Goal: Information Seeking & Learning: Find specific fact

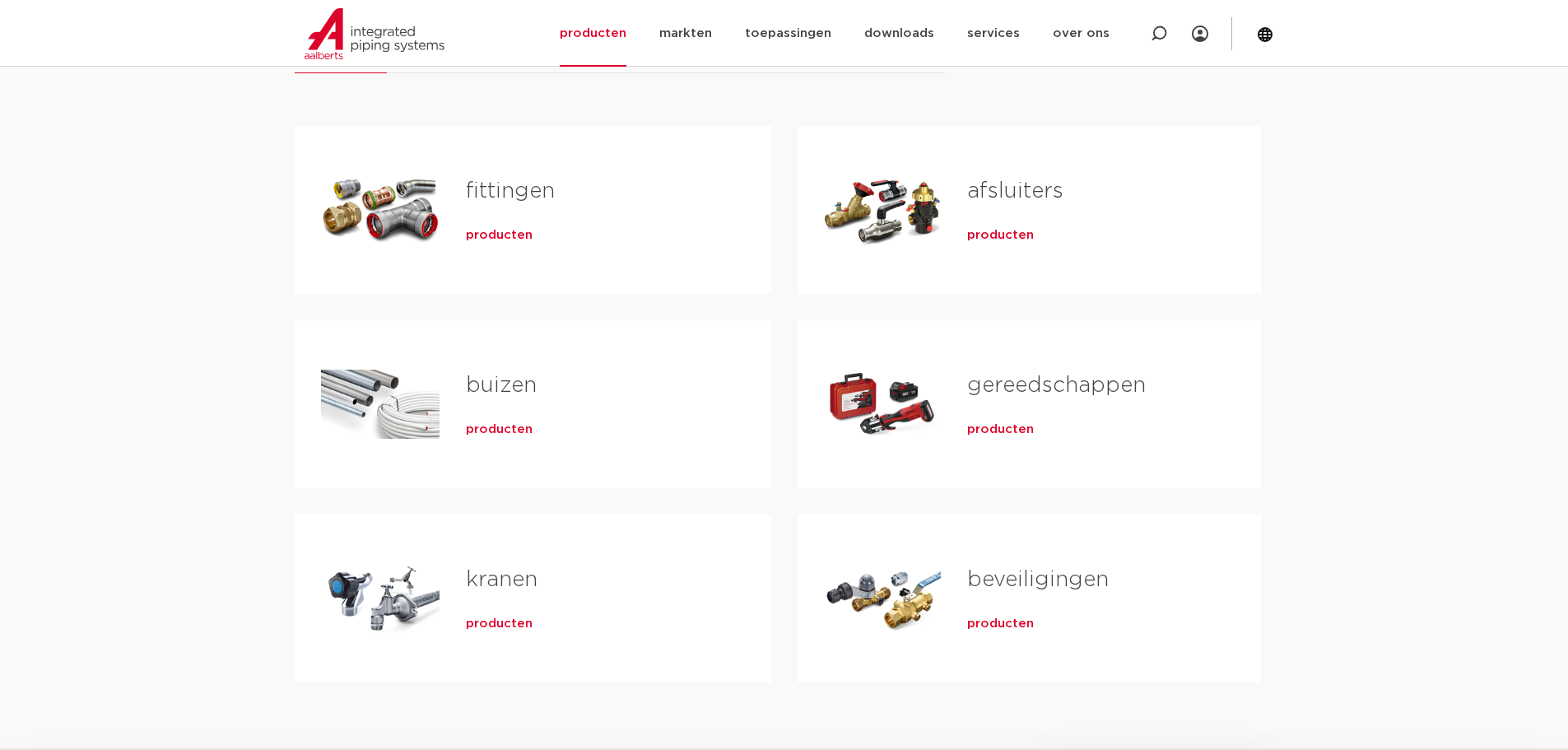
scroll to position [192, 0]
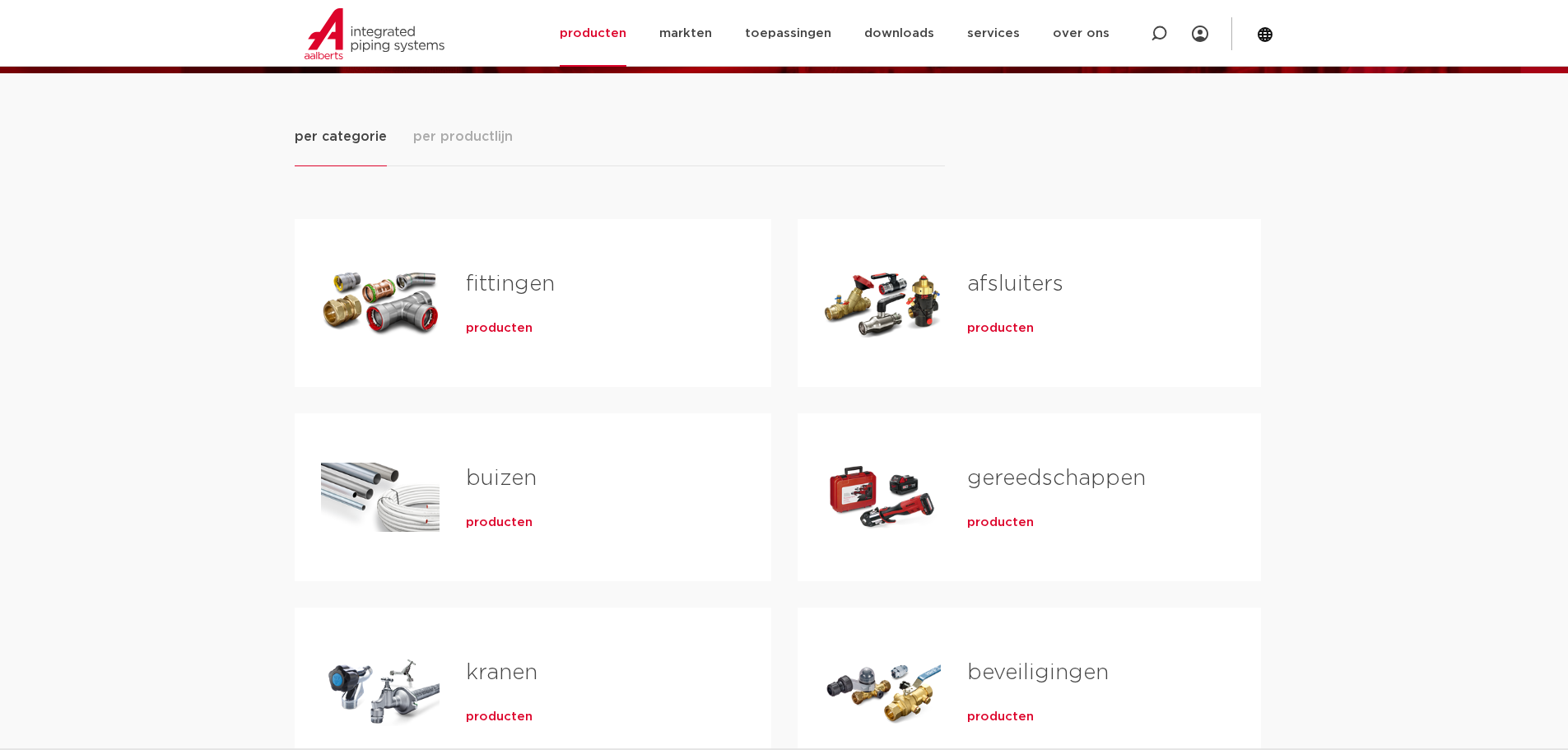
click at [507, 329] on span "producten" at bounding box center [499, 328] width 67 height 16
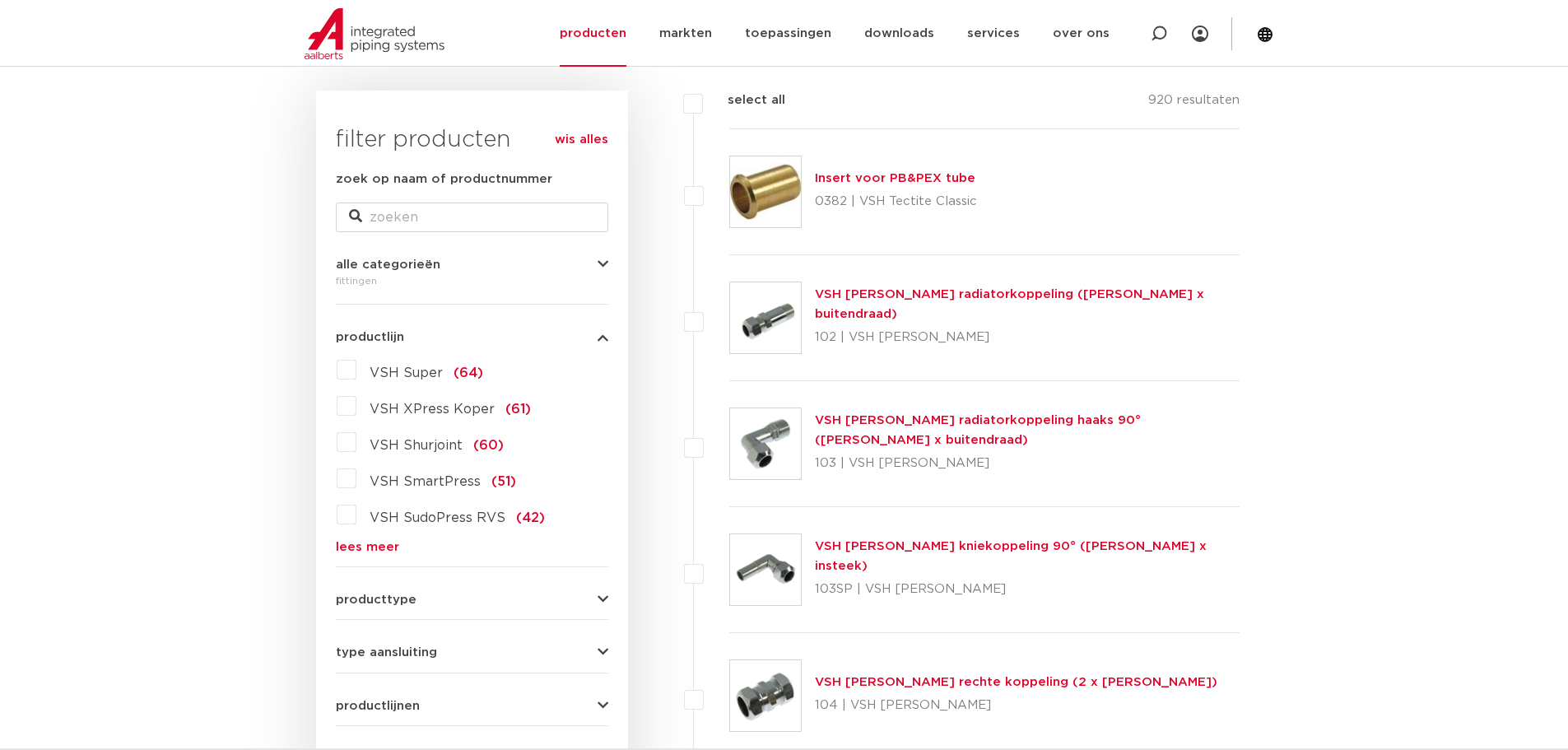
click at [370, 547] on link "lees meer" at bounding box center [471, 547] width 272 height 12
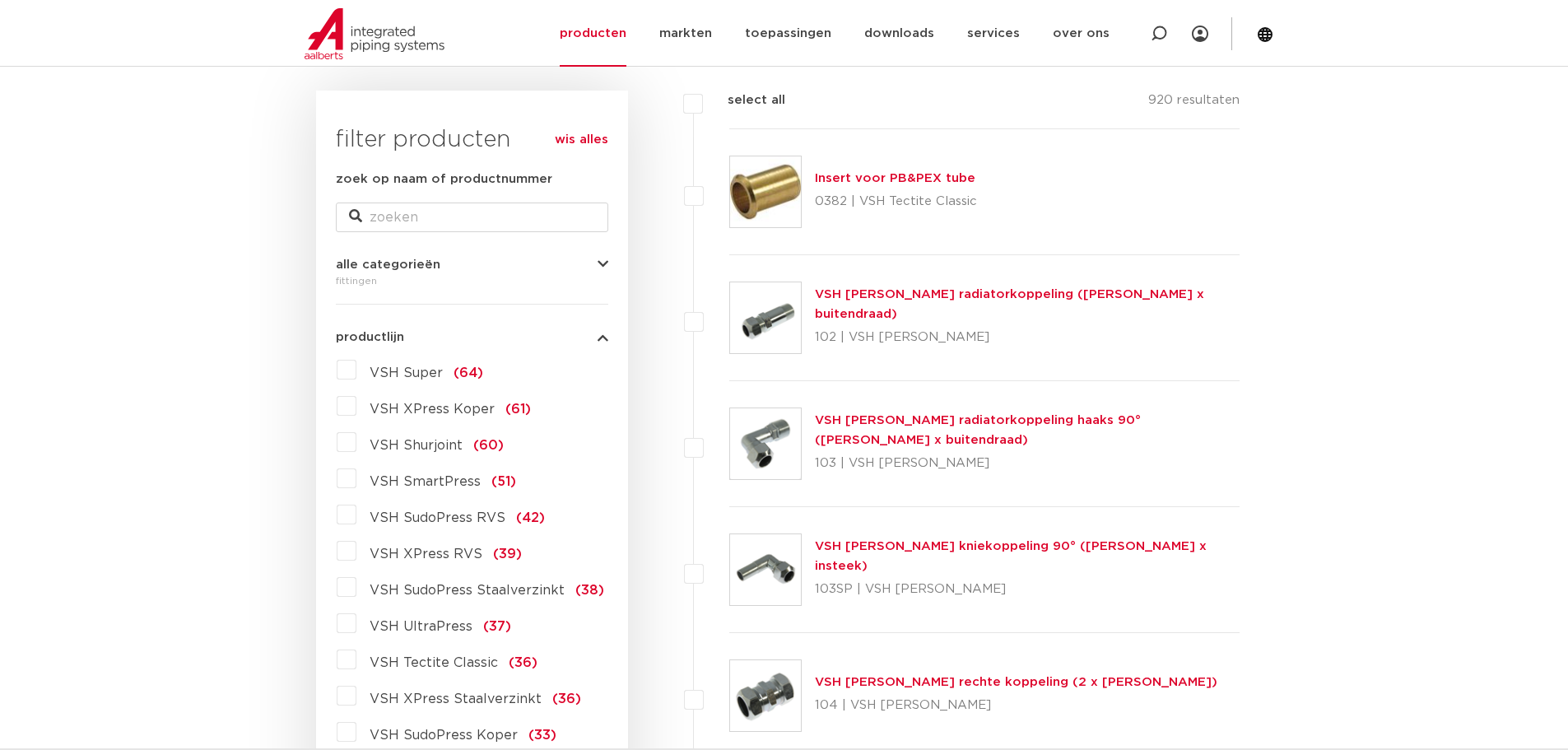
click at [356, 697] on label "VSH XPress Staalverzinkt (36)" at bounding box center [469, 696] width 224 height 26
click at [0, 0] on input "VSH XPress Staalverzinkt (36)" at bounding box center [0, 0] width 0 height 0
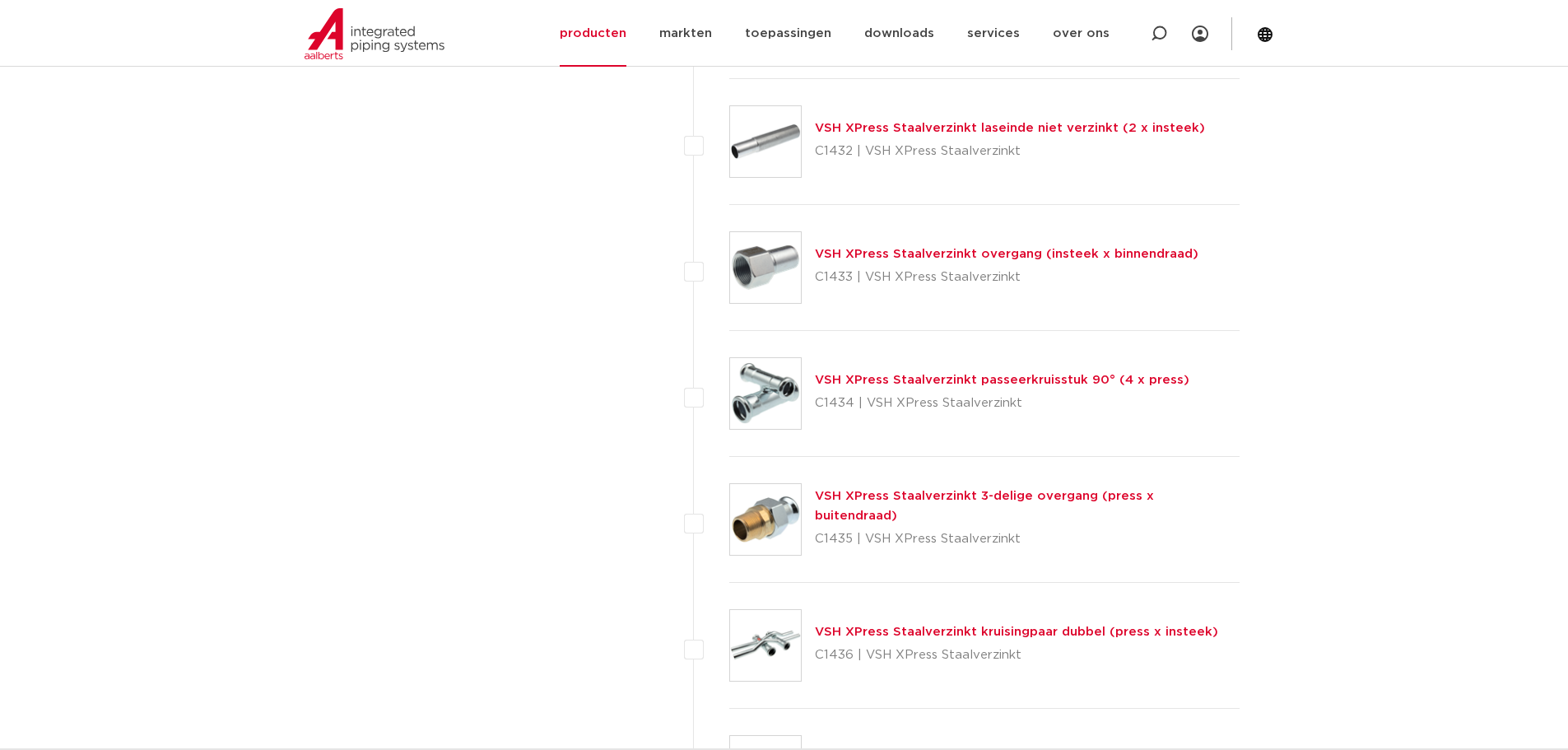
scroll to position [3110, 0]
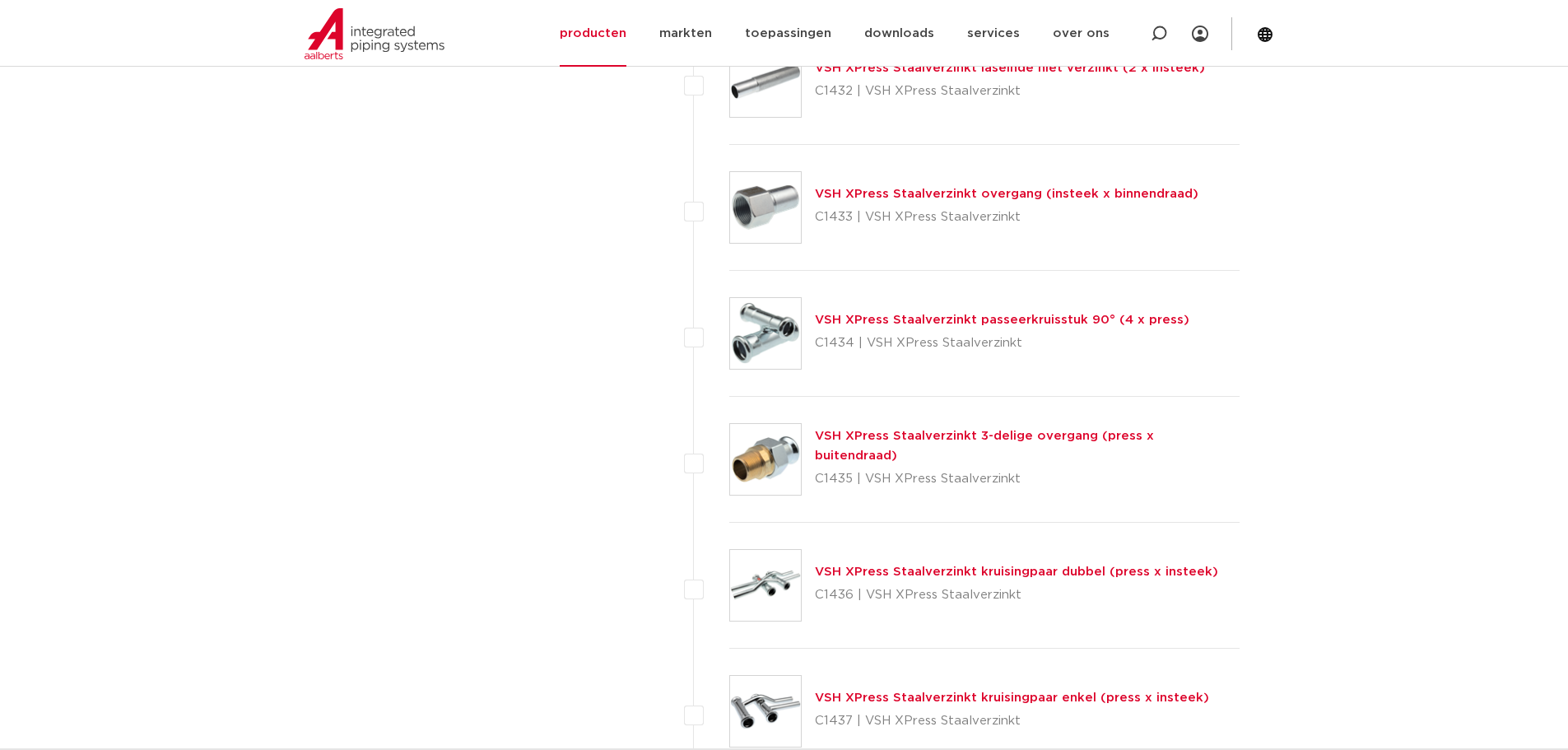
click at [942, 445] on link "VSH XPress Staalverzinkt 3-delige overgang (press x buitendraad)" at bounding box center [984, 446] width 339 height 32
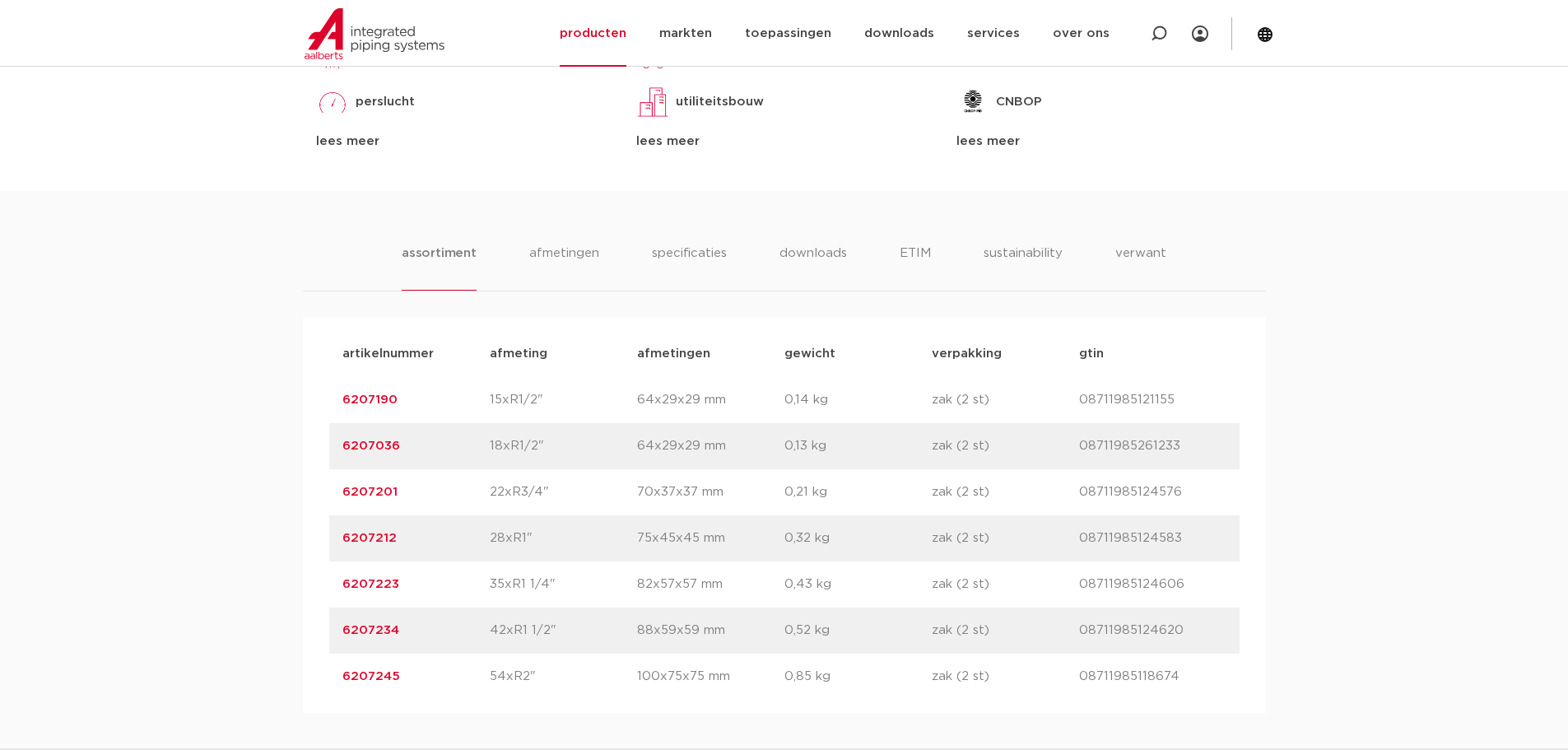
scroll to position [1153, 0]
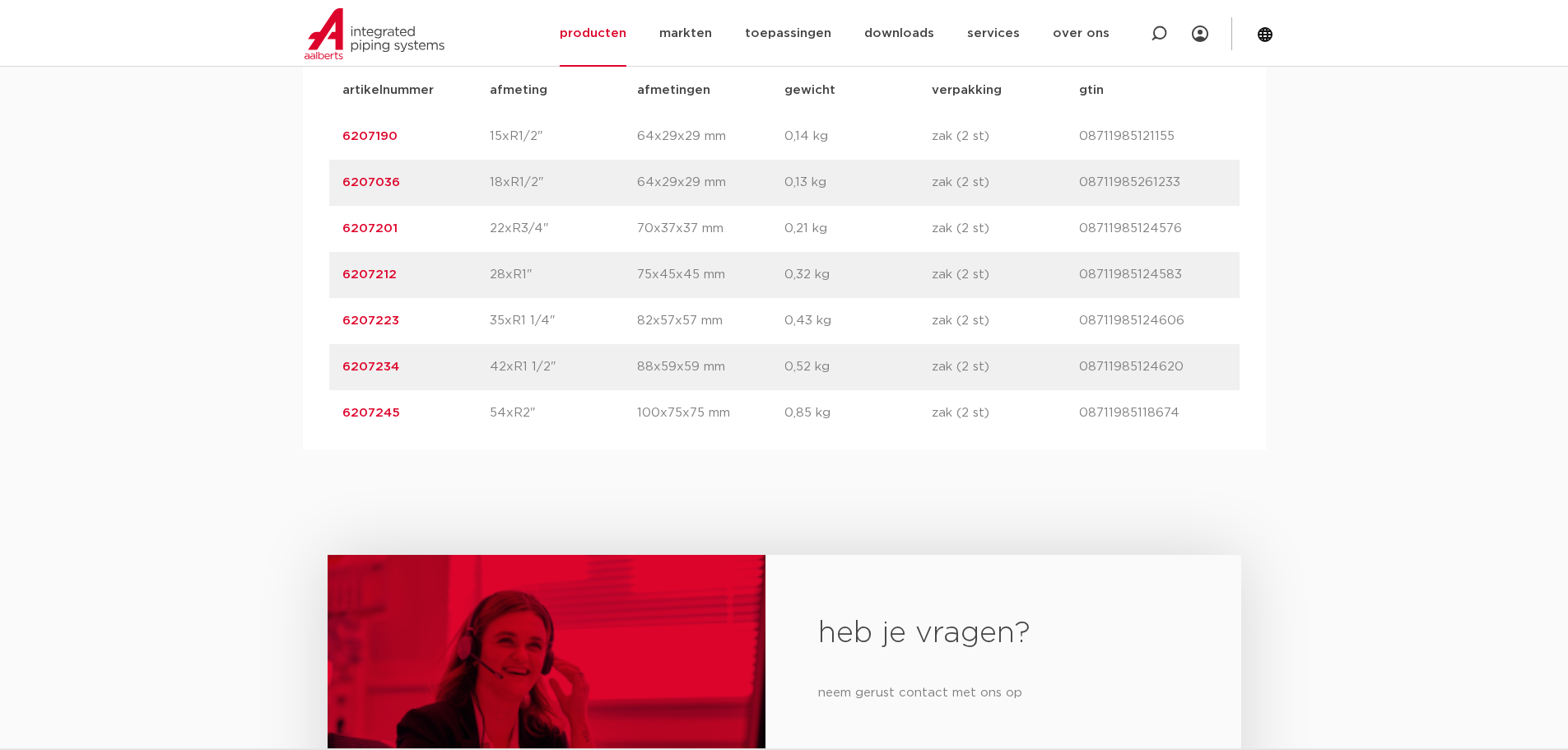
drag, startPoint x: 404, startPoint y: 370, endPoint x: 306, endPoint y: 368, distance: 98.0
click at [306, 368] on div "artikelnummer afmeting afmetingen gewicht verpakking gtin artikelnummer 6207190…" at bounding box center [784, 252] width 964 height 395
copy link "6207234"
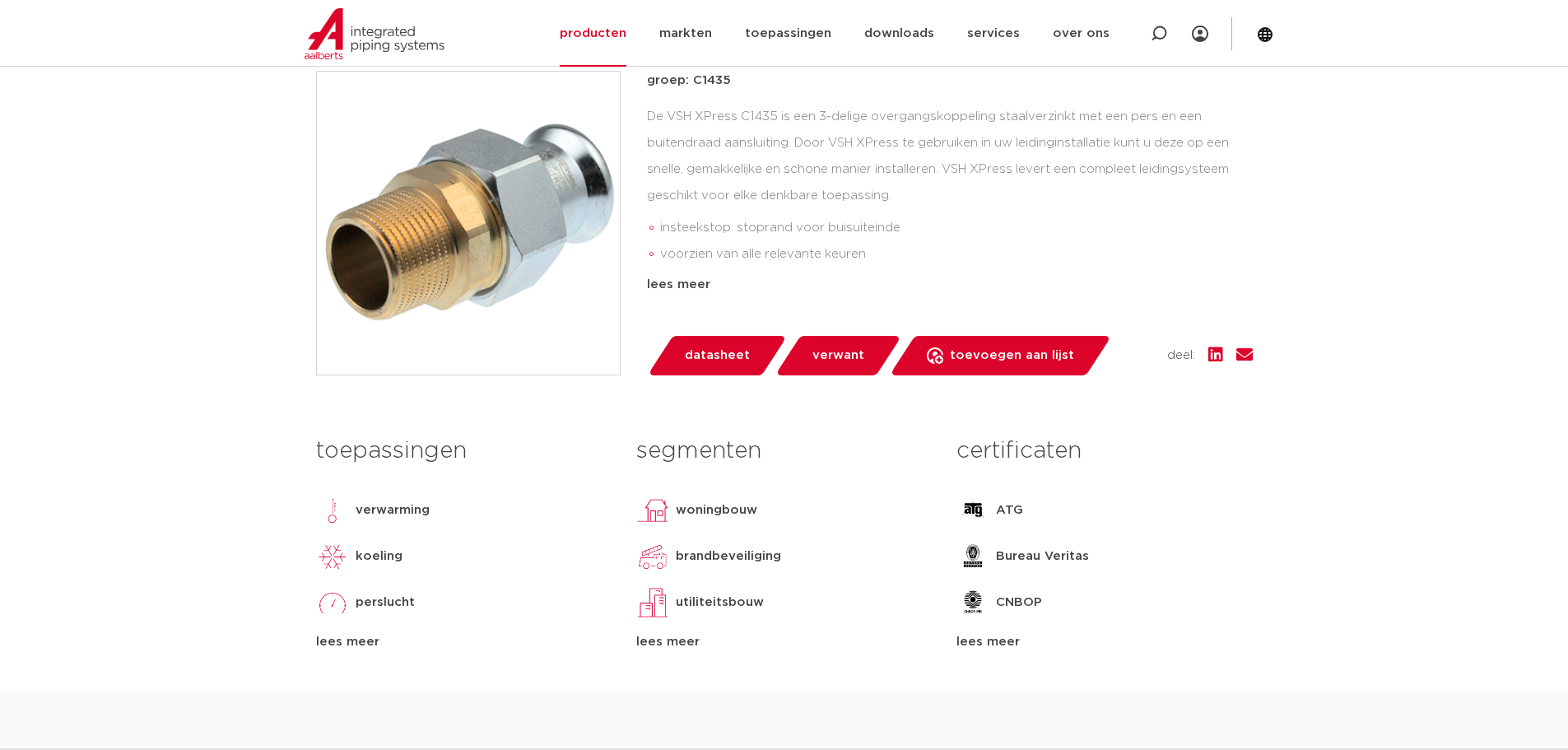
scroll to position [385, 0]
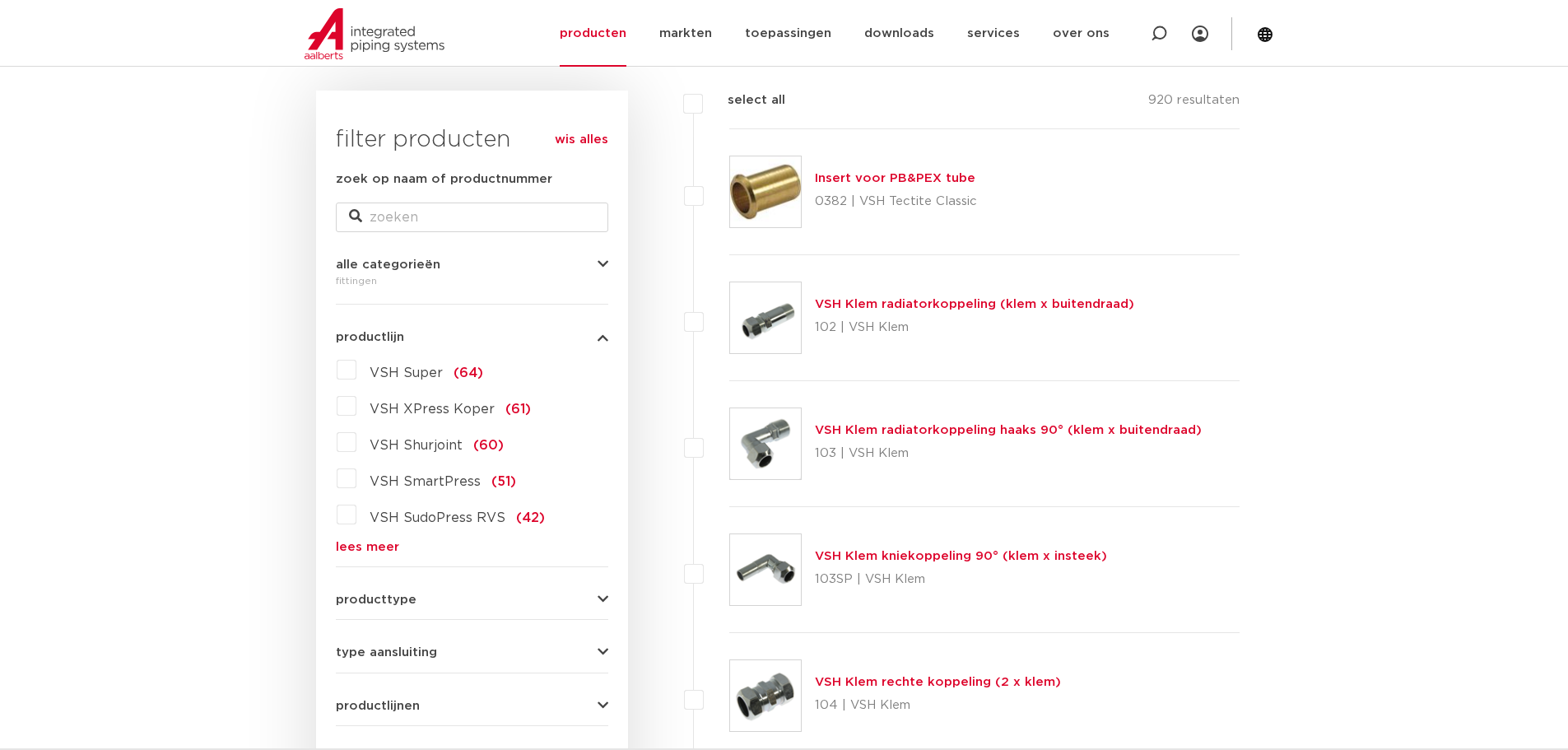
scroll to position [419, 0]
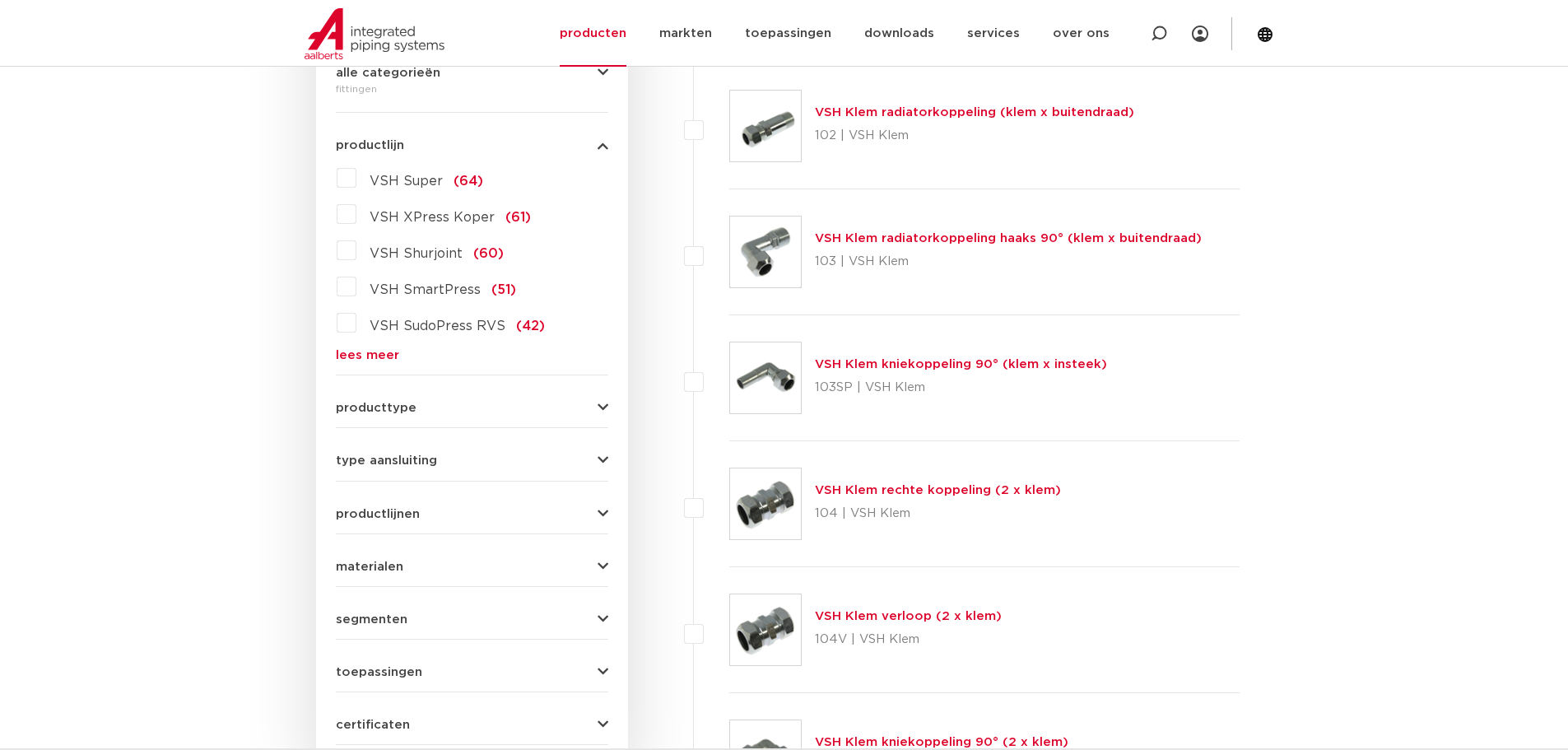
click at [373, 355] on link "lees meer" at bounding box center [471, 355] width 272 height 12
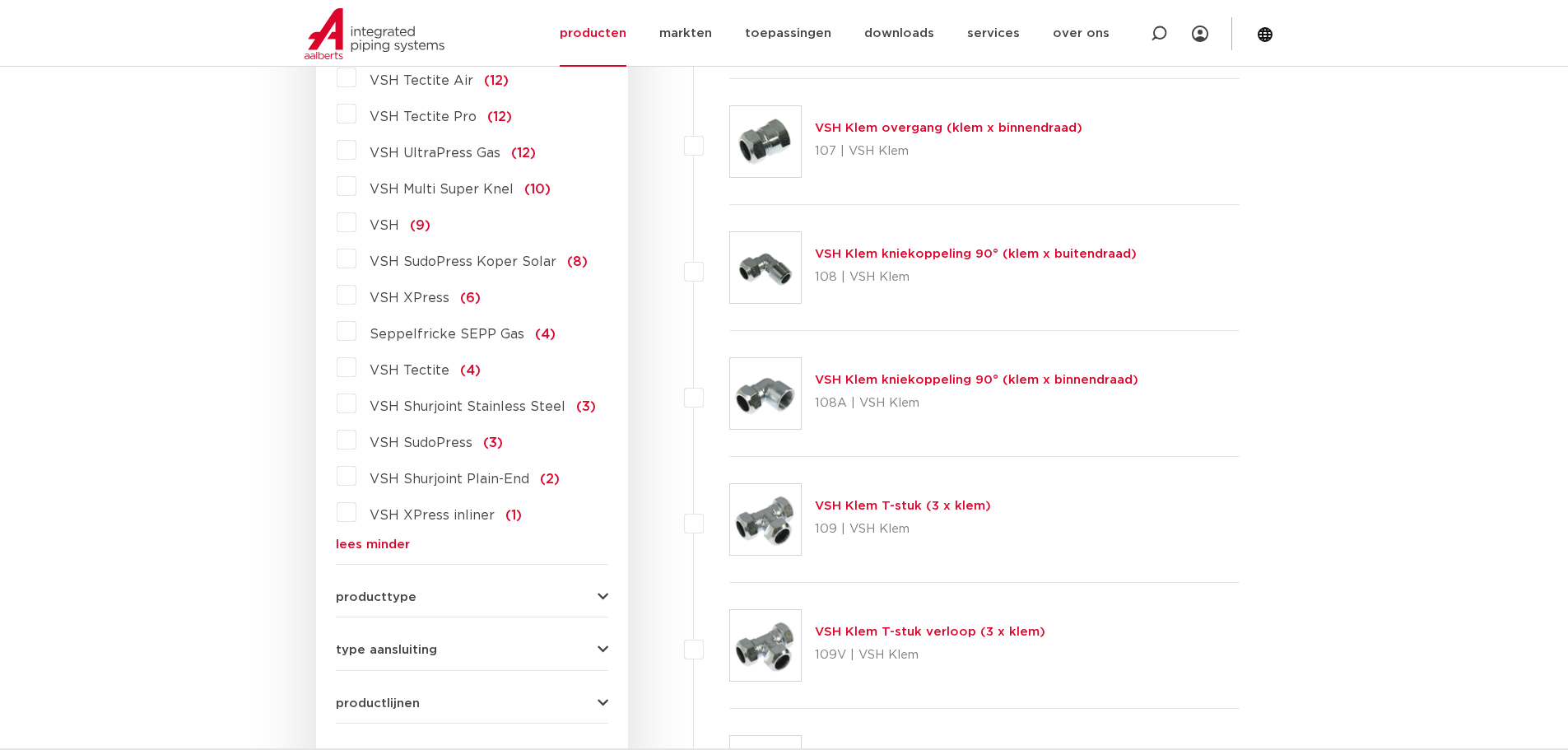
scroll to position [1345, 0]
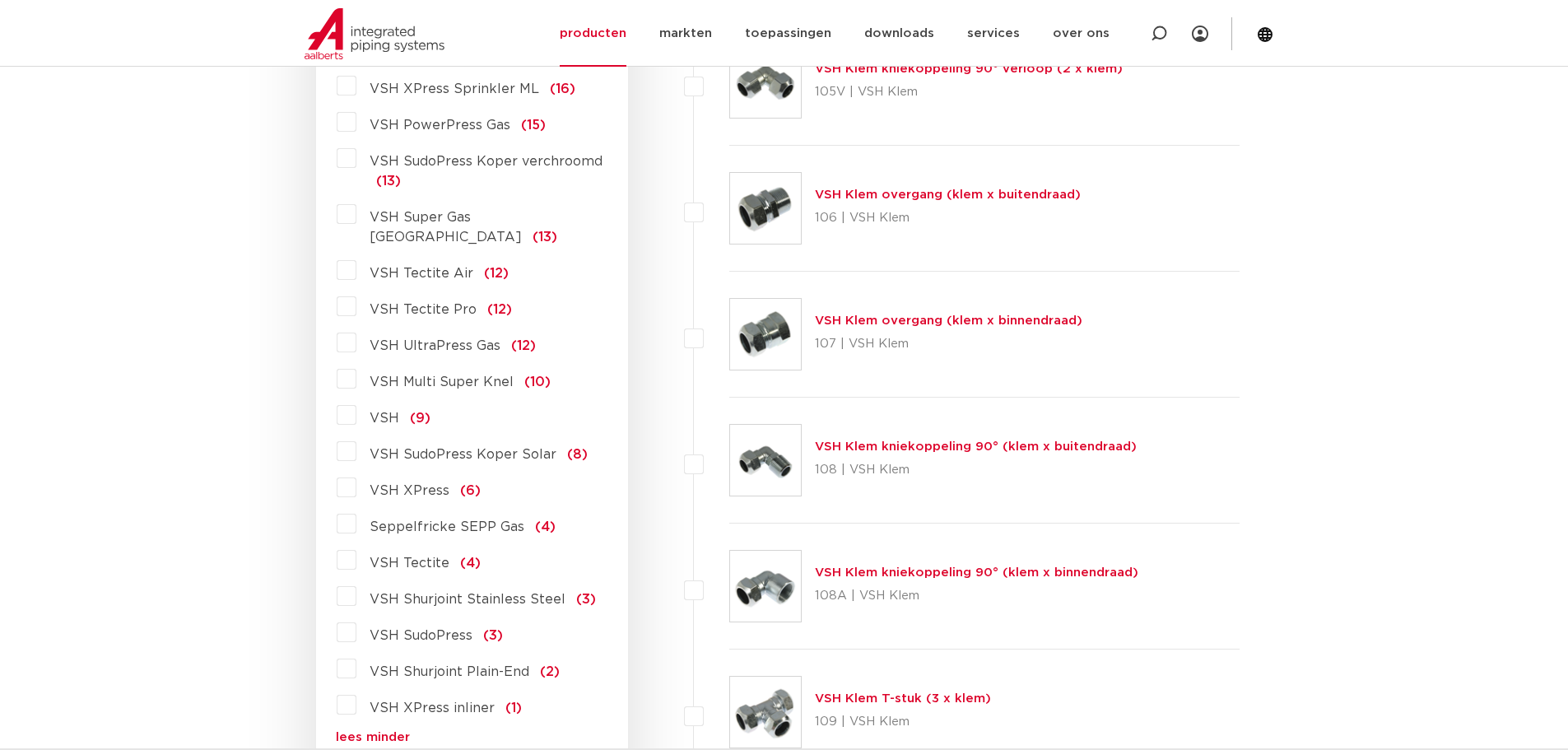
click at [892, 321] on link "VSH Klem overgang (klem x binnendraad)" at bounding box center [949, 321] width 268 height 12
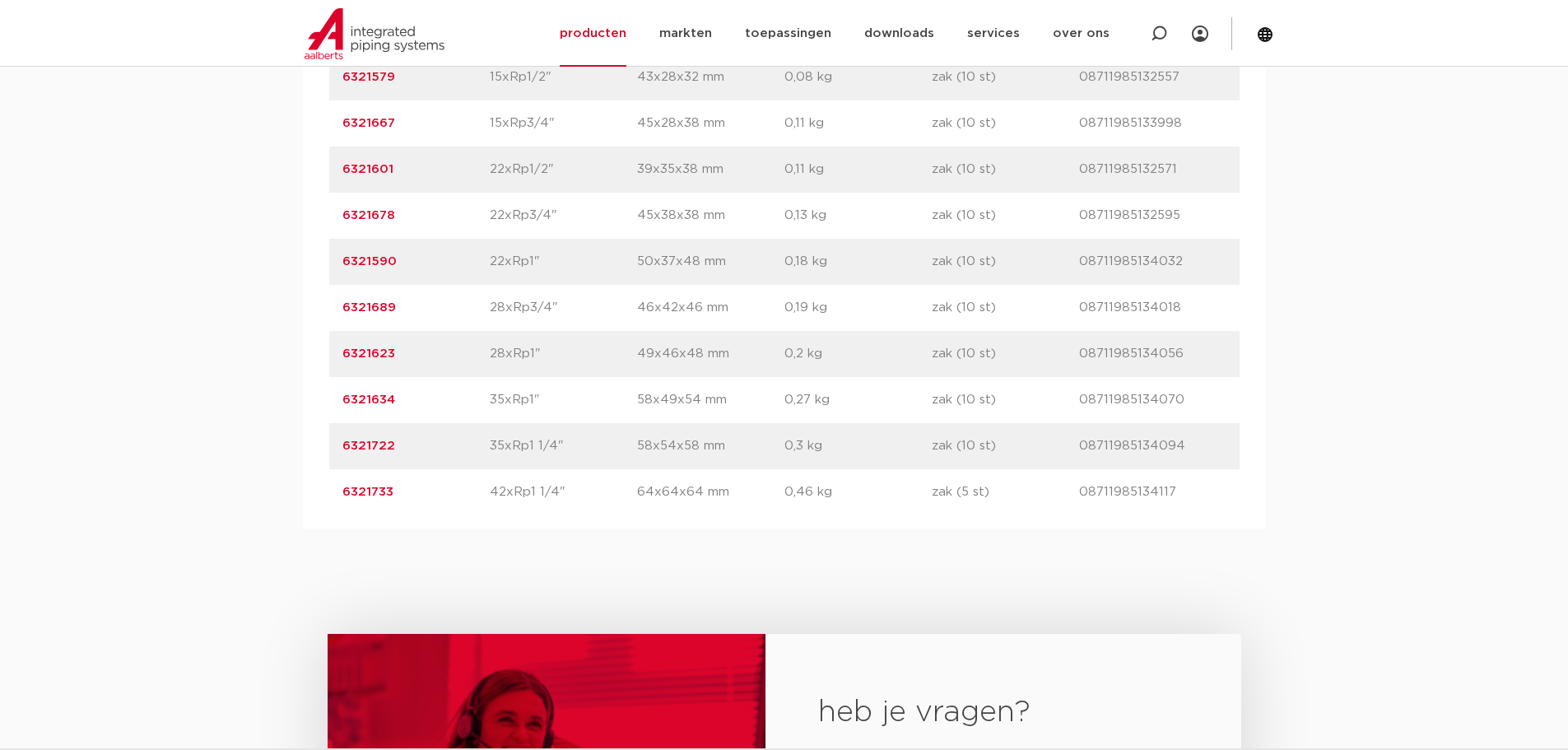
drag, startPoint x: 404, startPoint y: 452, endPoint x: 320, endPoint y: 447, distance: 84.1
click at [320, 447] on div "artikelnummer afmeting [GEOGRAPHIC_DATA] gewicht verpakking gtin artikelnummer …" at bounding box center [784, 239] width 964 height 580
click at [422, 484] on p "6321733" at bounding box center [416, 492] width 147 height 20
drag, startPoint x: 421, startPoint y: 486, endPoint x: 302, endPoint y: 487, distance: 119.0
click at [303, 487] on div "artikelnummer afmeting afmetingen gewicht verpakking gtin artikelnummer 6321700…" at bounding box center [784, 239] width 964 height 580
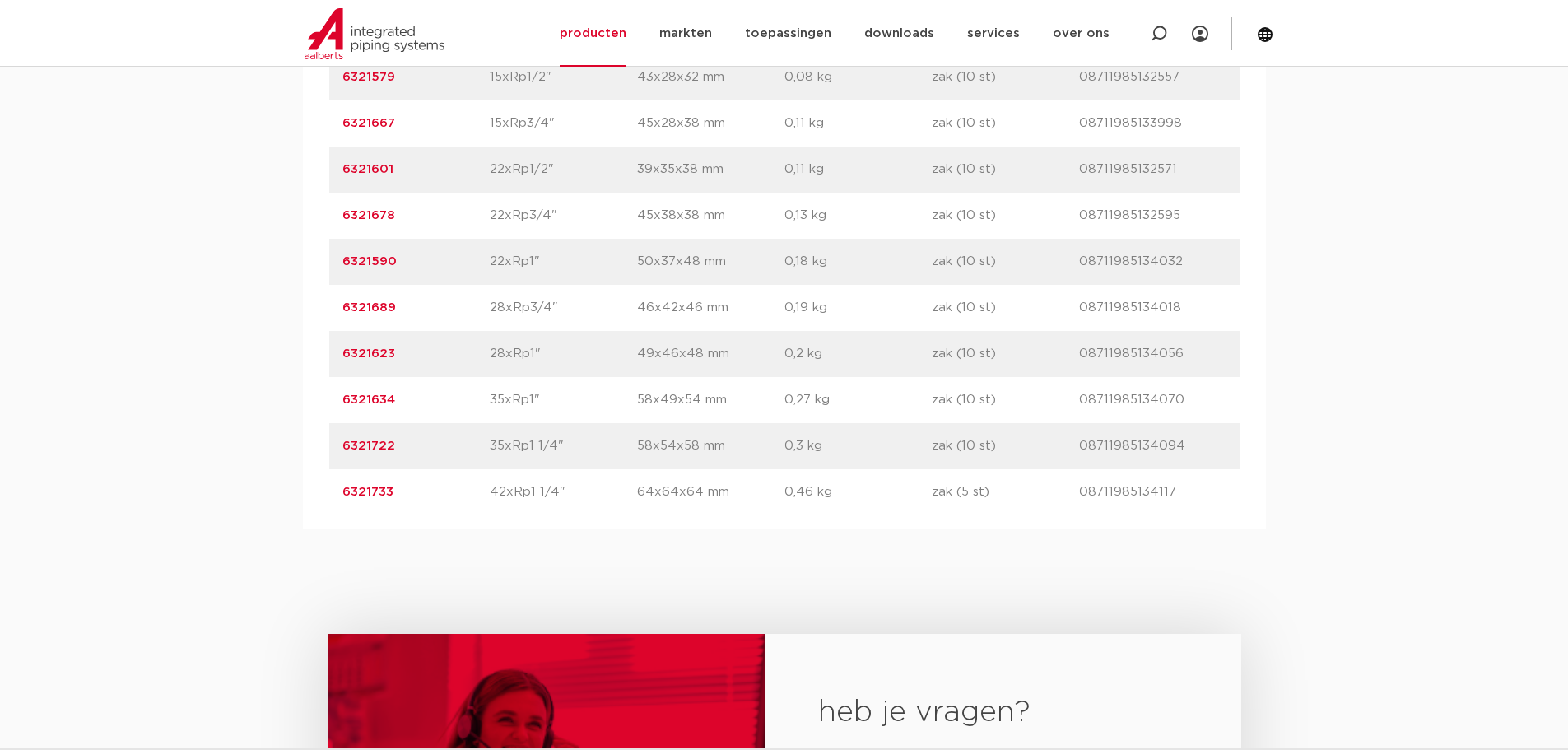
copy link "6321733"
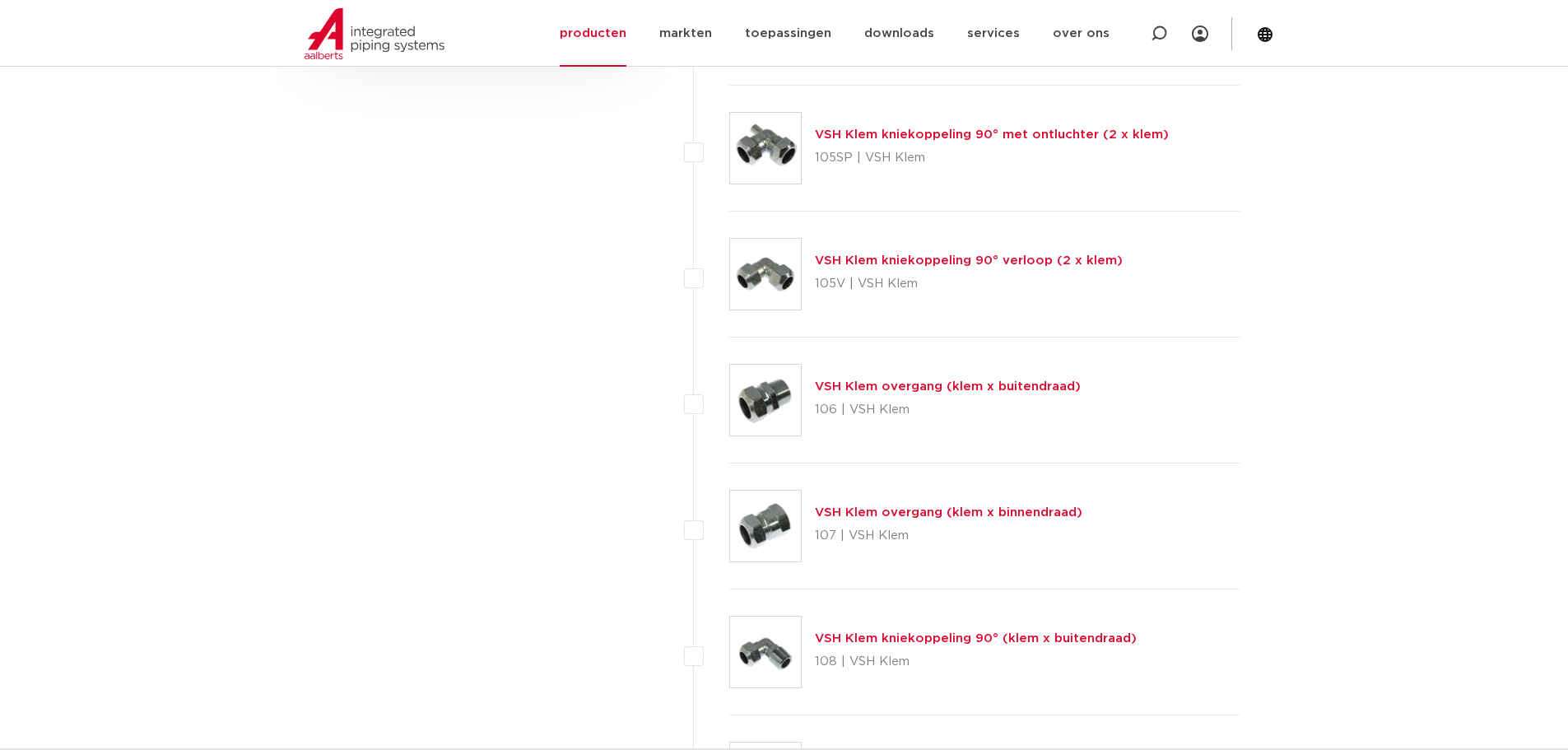
scroll to position [192, 0]
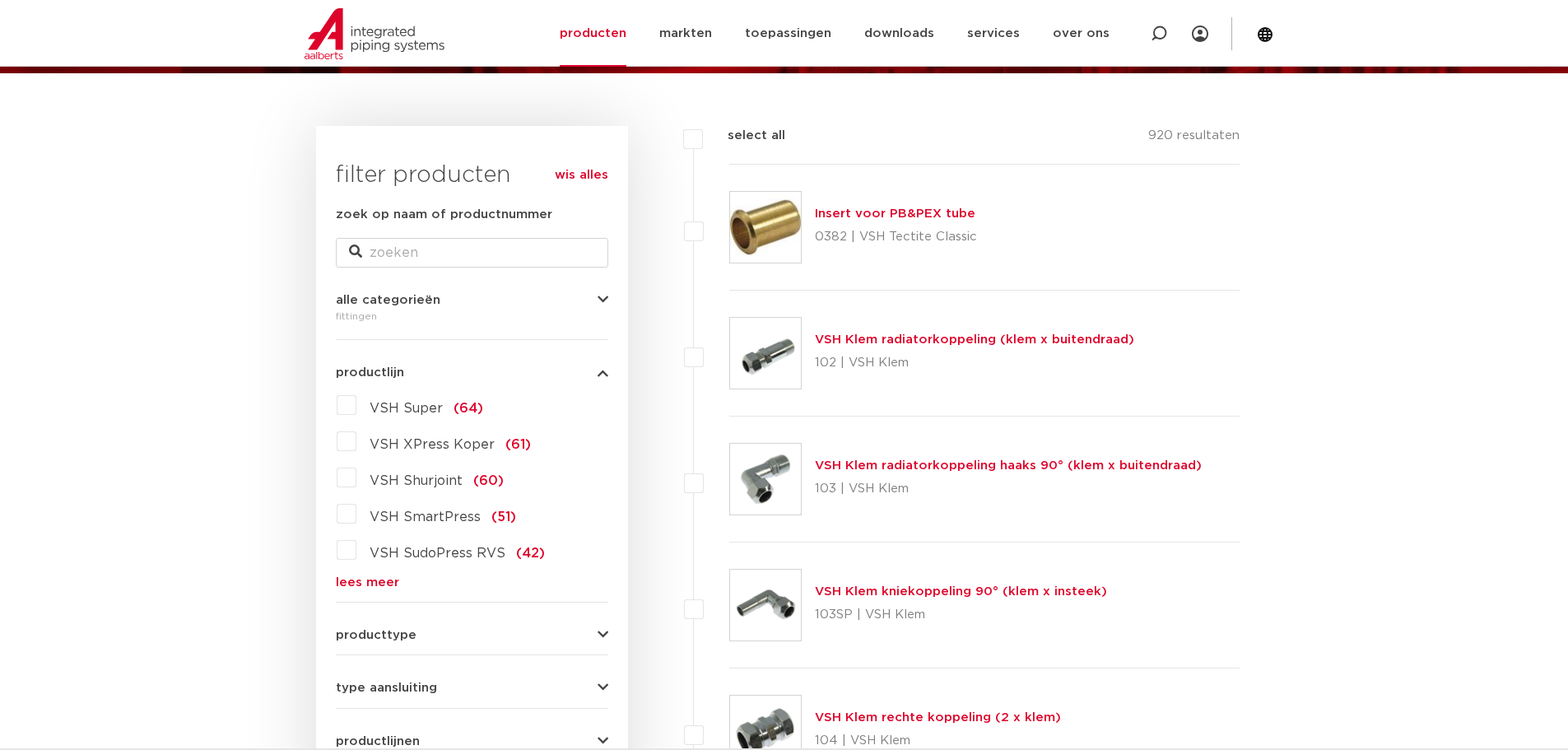
click at [341, 579] on link "lees meer" at bounding box center [471, 582] width 272 height 12
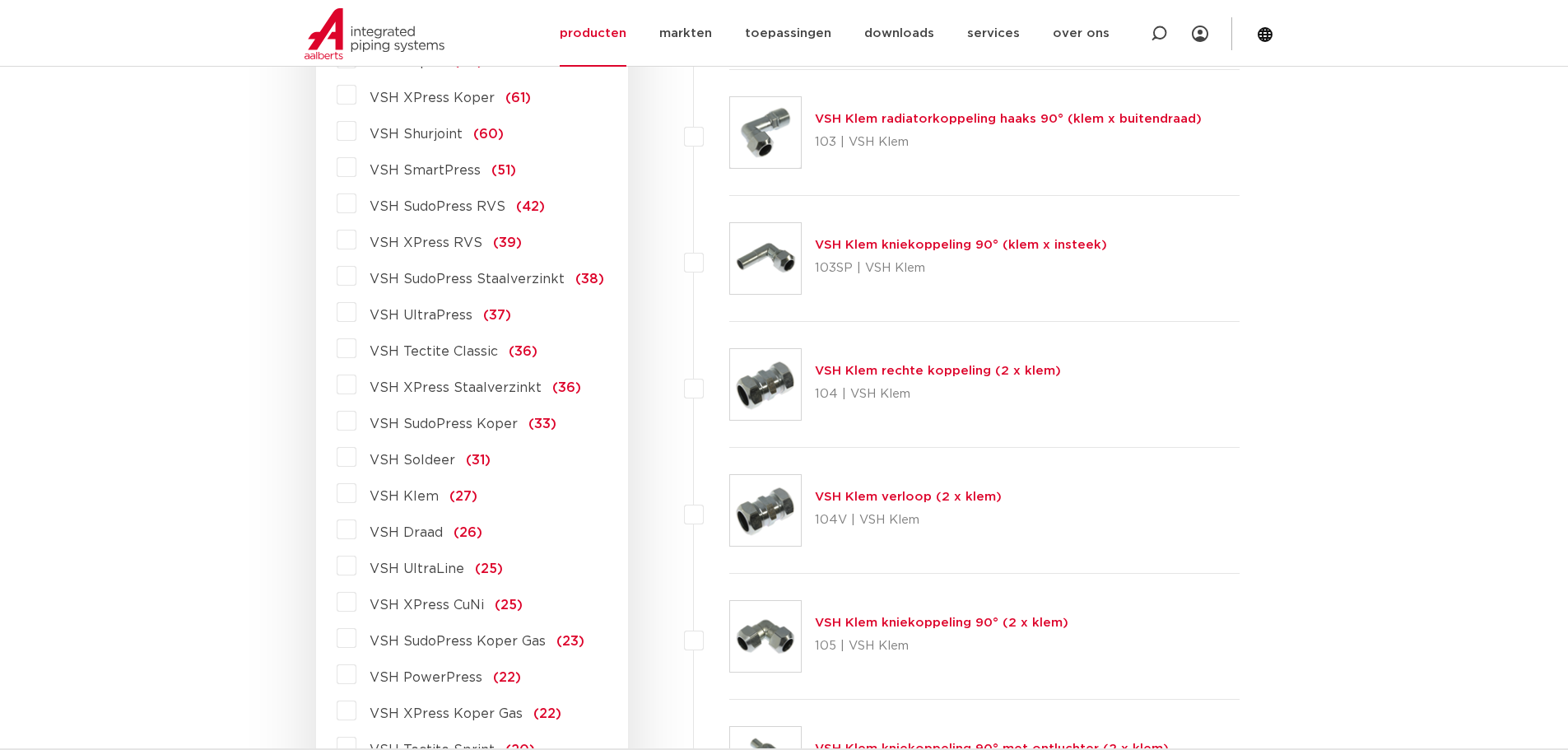
scroll to position [576, 0]
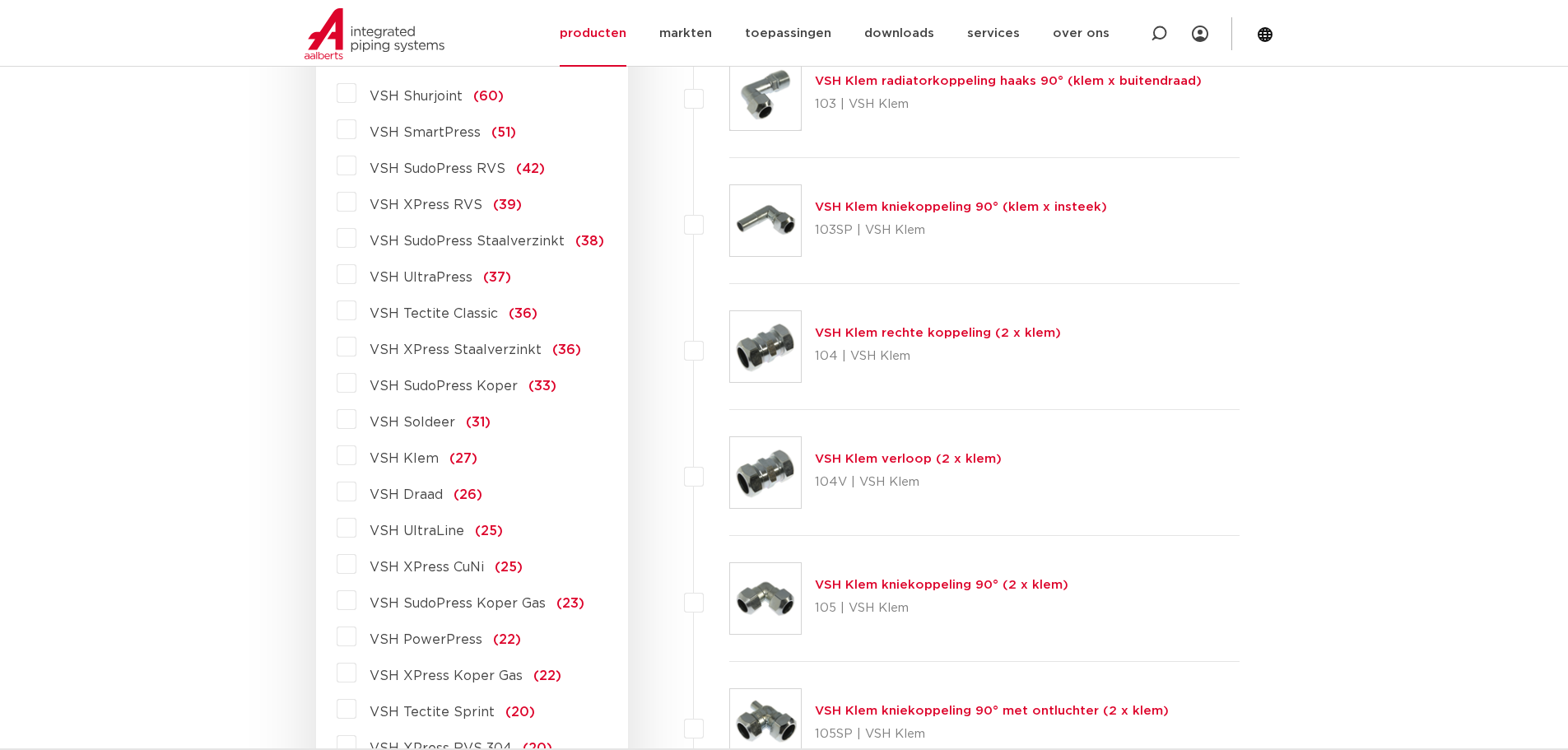
click at [356, 349] on label "VSH XPress Staalverzinkt (36)" at bounding box center [469, 347] width 224 height 26
click at [0, 0] on input "VSH XPress Staalverzinkt (36)" at bounding box center [0, 0] width 0 height 0
click at [356, 242] on label "VSH SudoPress Staalverzinkt (38)" at bounding box center [480, 238] width 248 height 26
click at [0, 0] on input "VSH SudoPress Staalverzinkt (38)" at bounding box center [0, 0] width 0 height 0
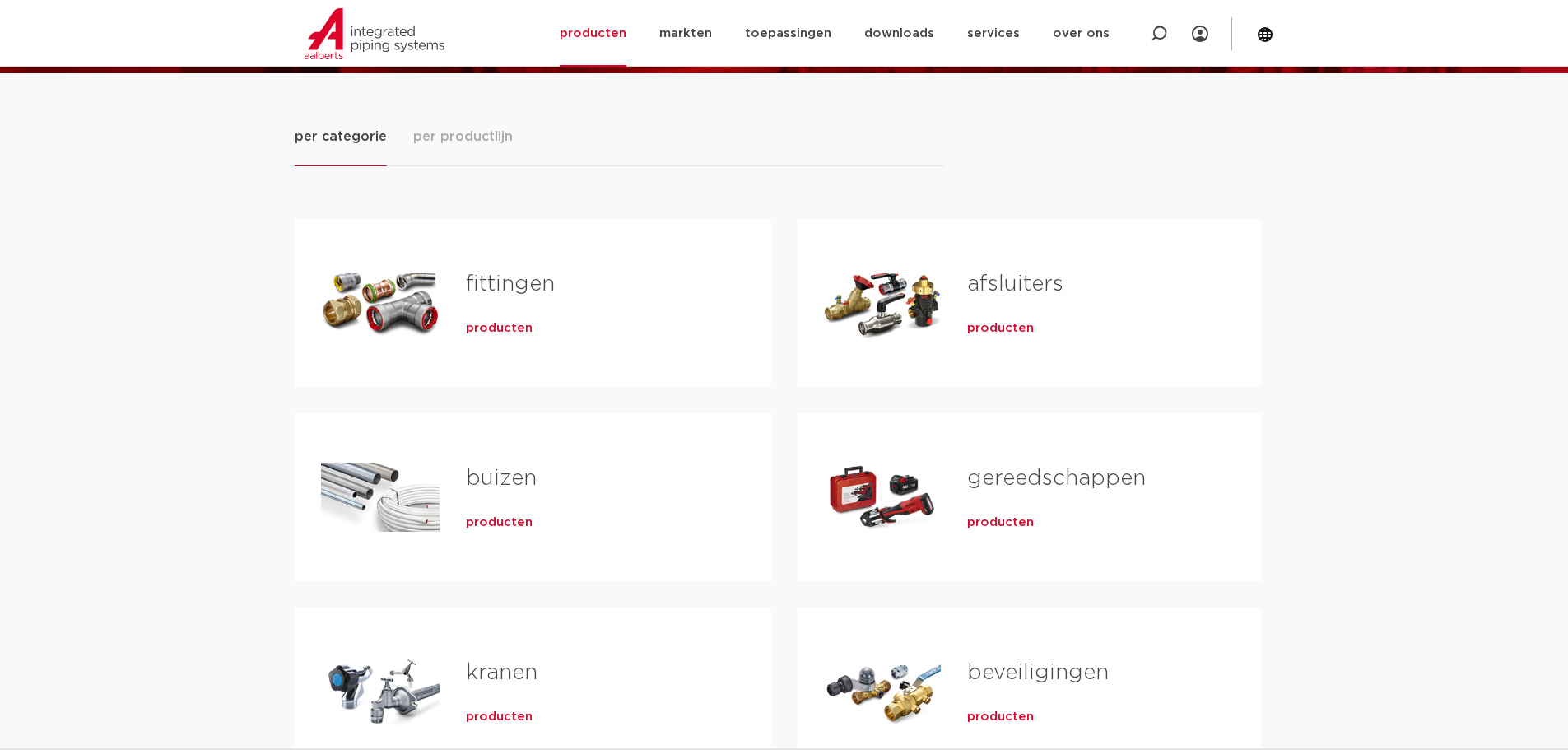
drag, startPoint x: 0, startPoint y: 0, endPoint x: 482, endPoint y: 278, distance: 556.4
click at [482, 278] on link "fittingen" at bounding box center [510, 284] width 89 height 22
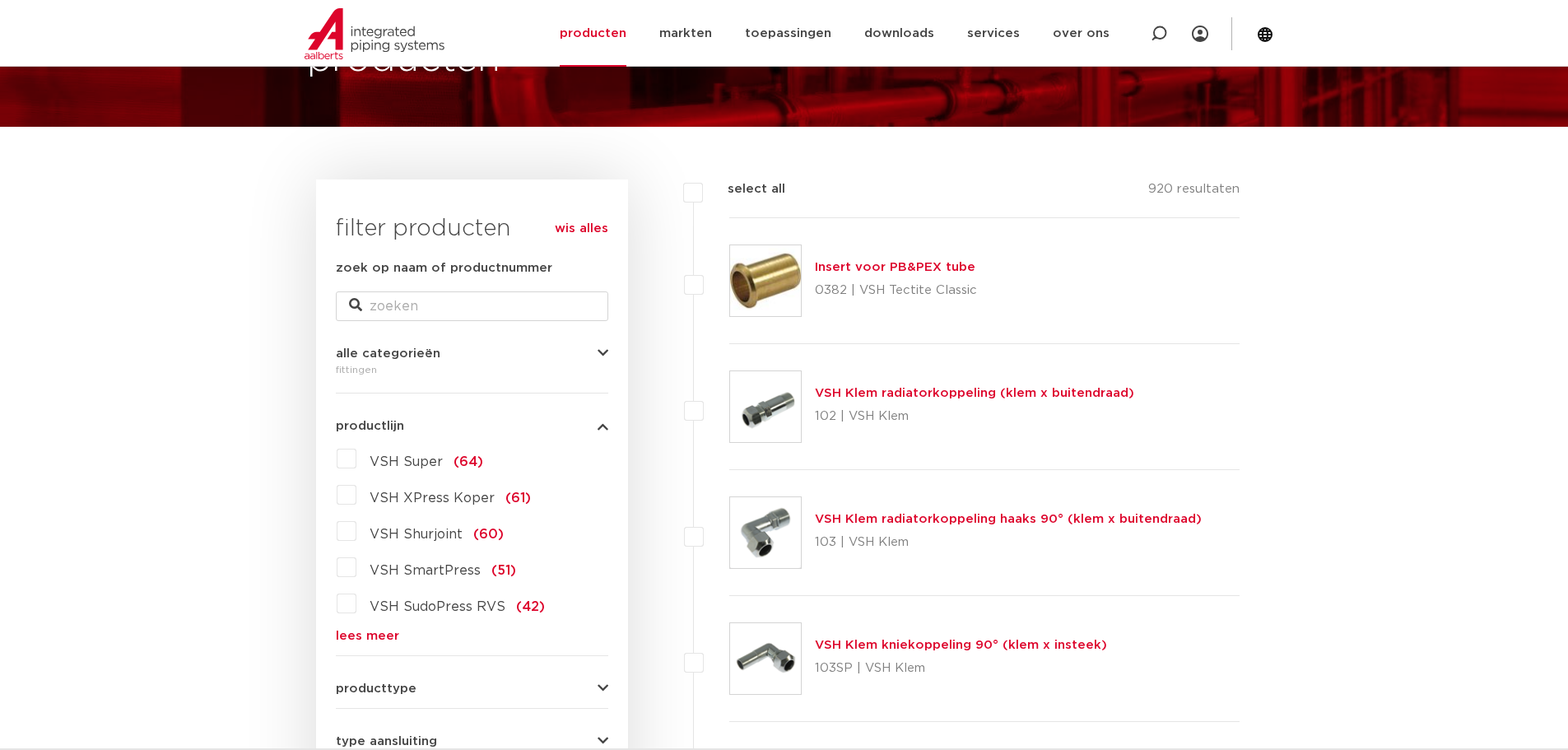
scroll to position [192, 0]
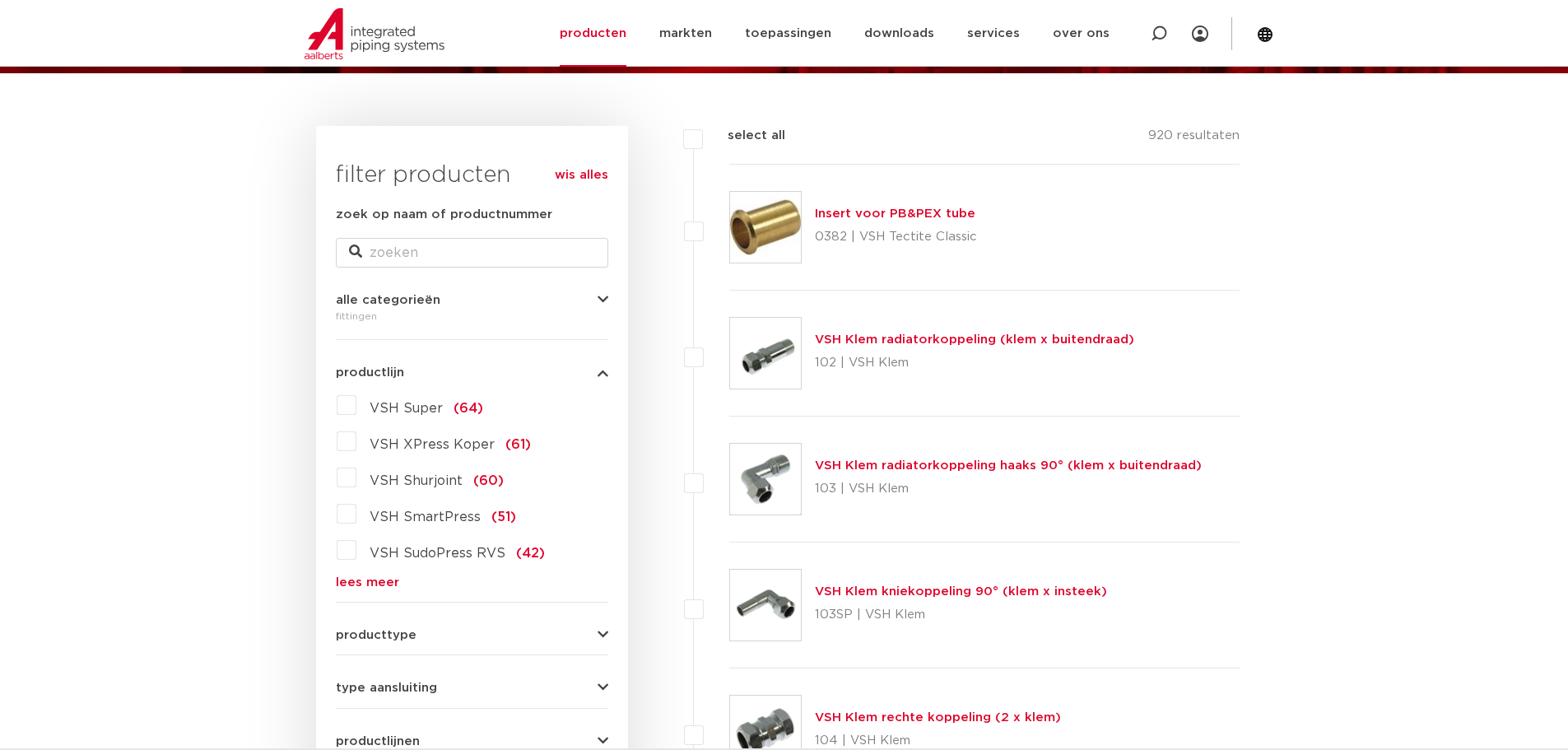
click at [374, 586] on link "lees meer" at bounding box center [471, 582] width 272 height 12
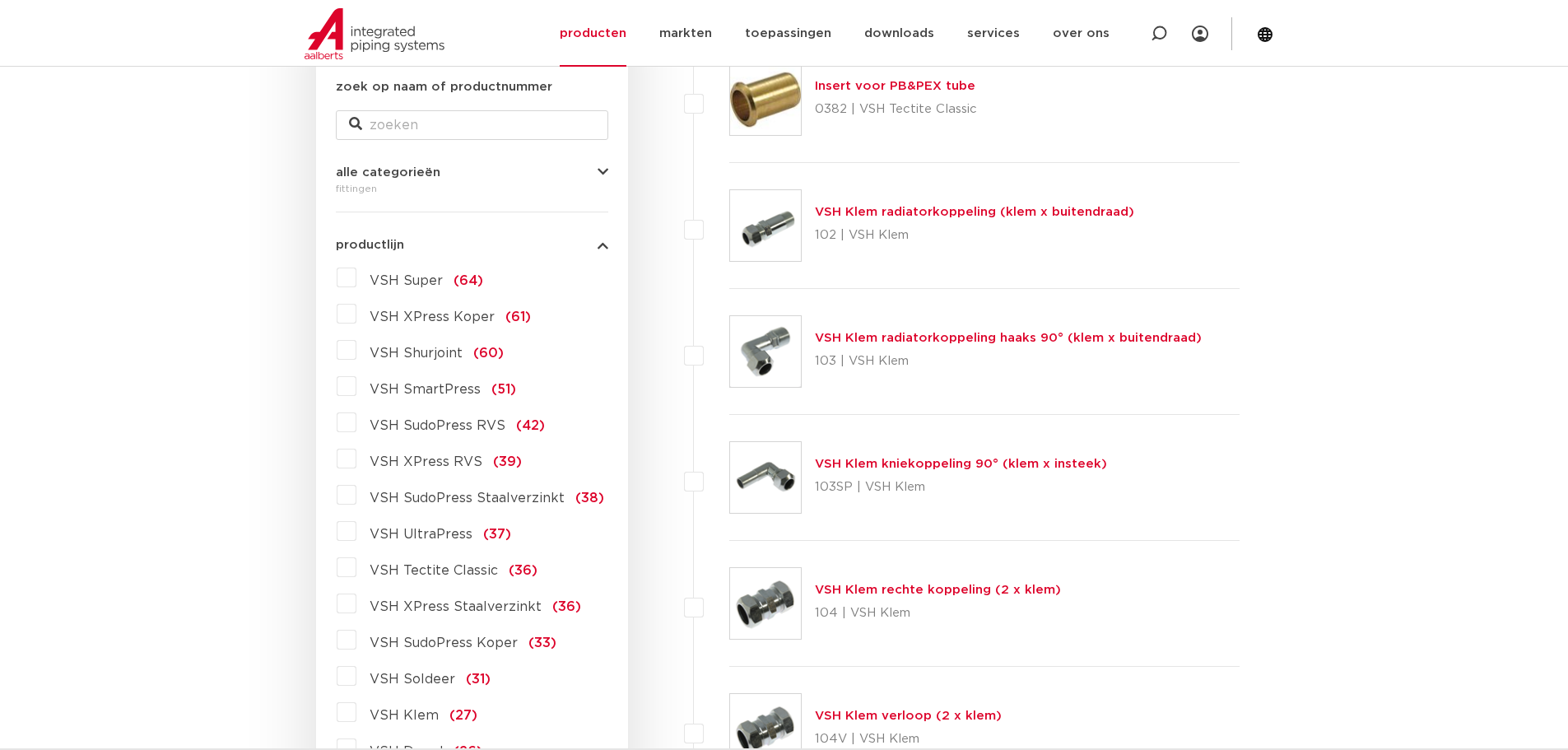
scroll to position [385, 0]
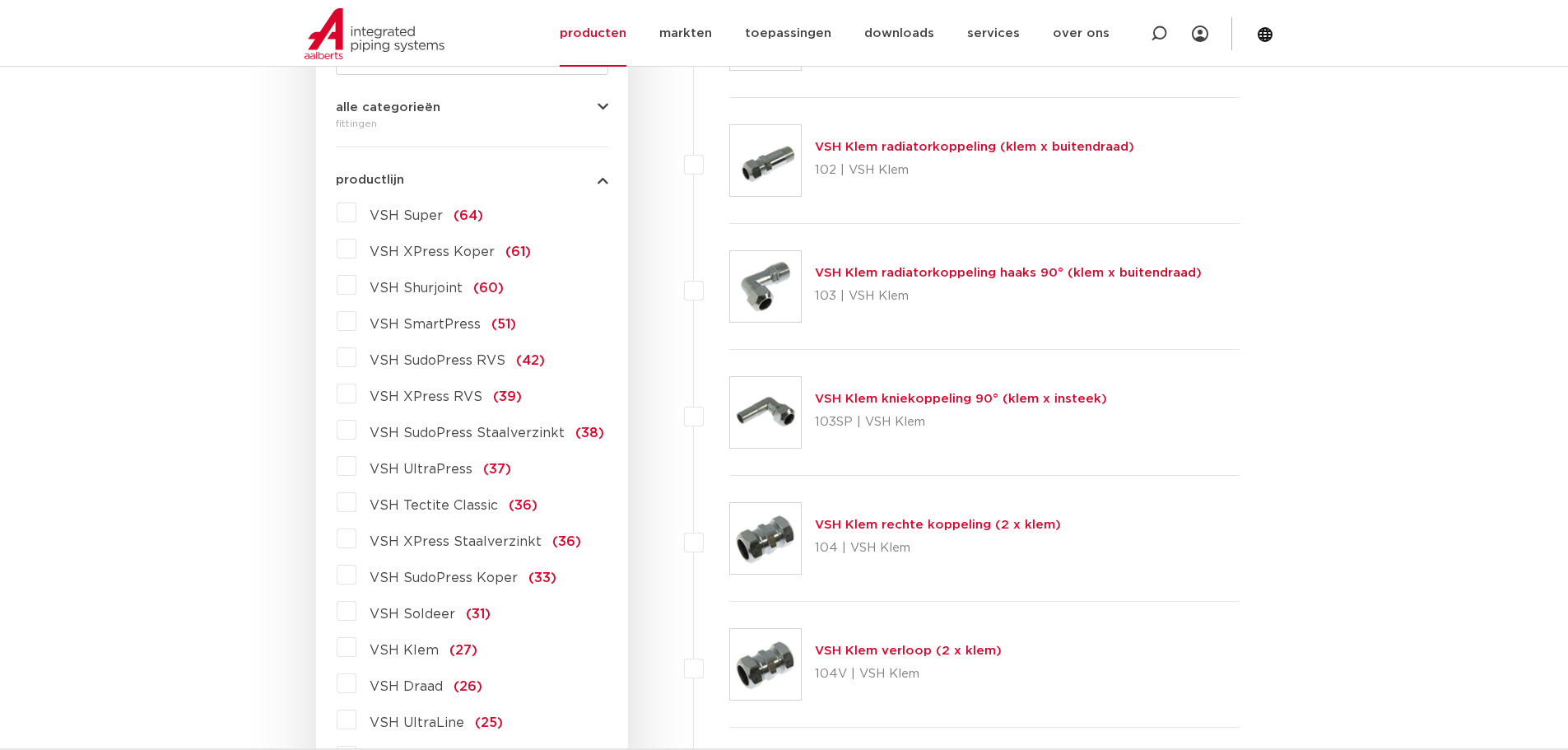
click at [356, 535] on label "VSH XPress Staalverzinkt (36)" at bounding box center [469, 539] width 224 height 26
click at [0, 0] on input "VSH XPress Staalverzinkt (36)" at bounding box center [0, 0] width 0 height 0
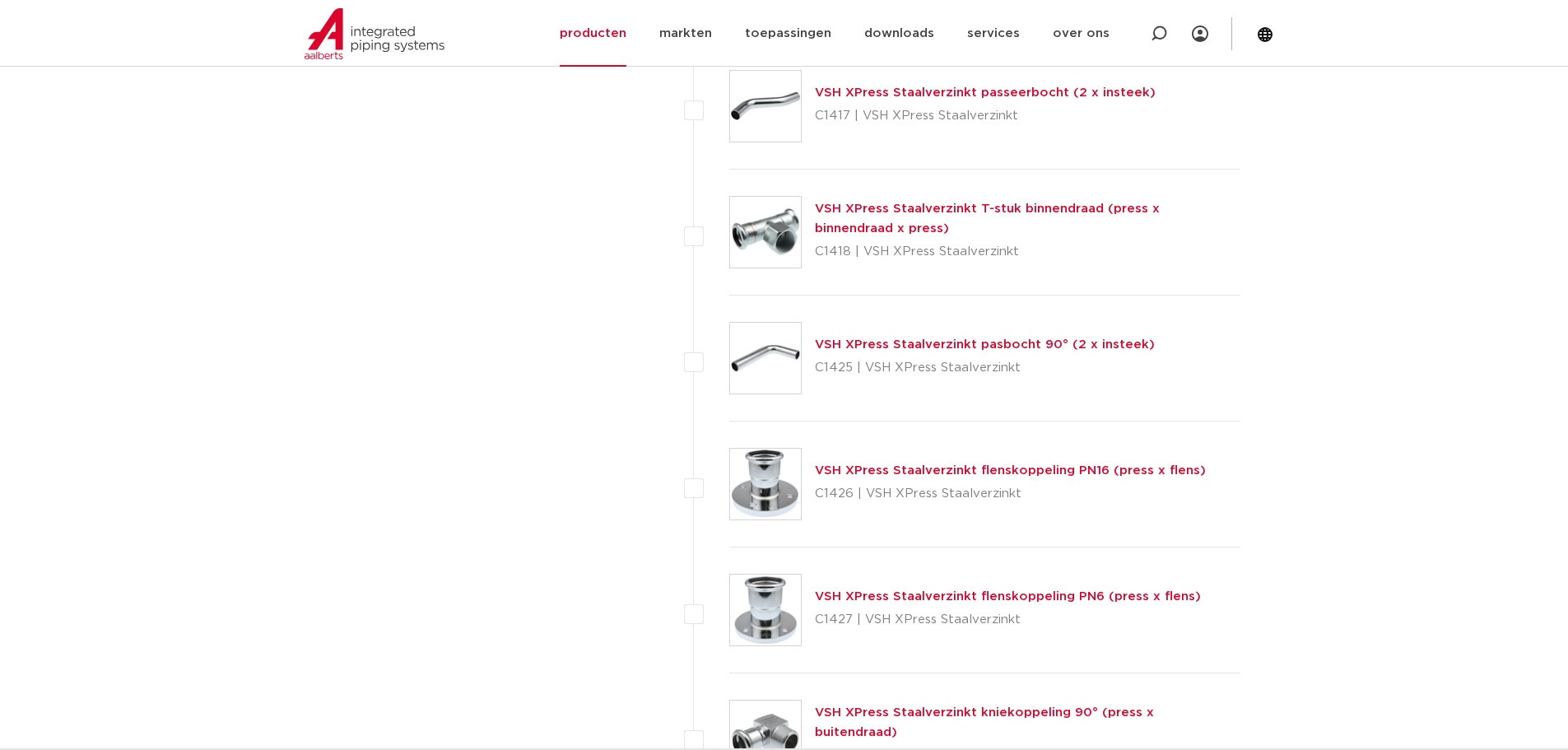
scroll to position [2114, 0]
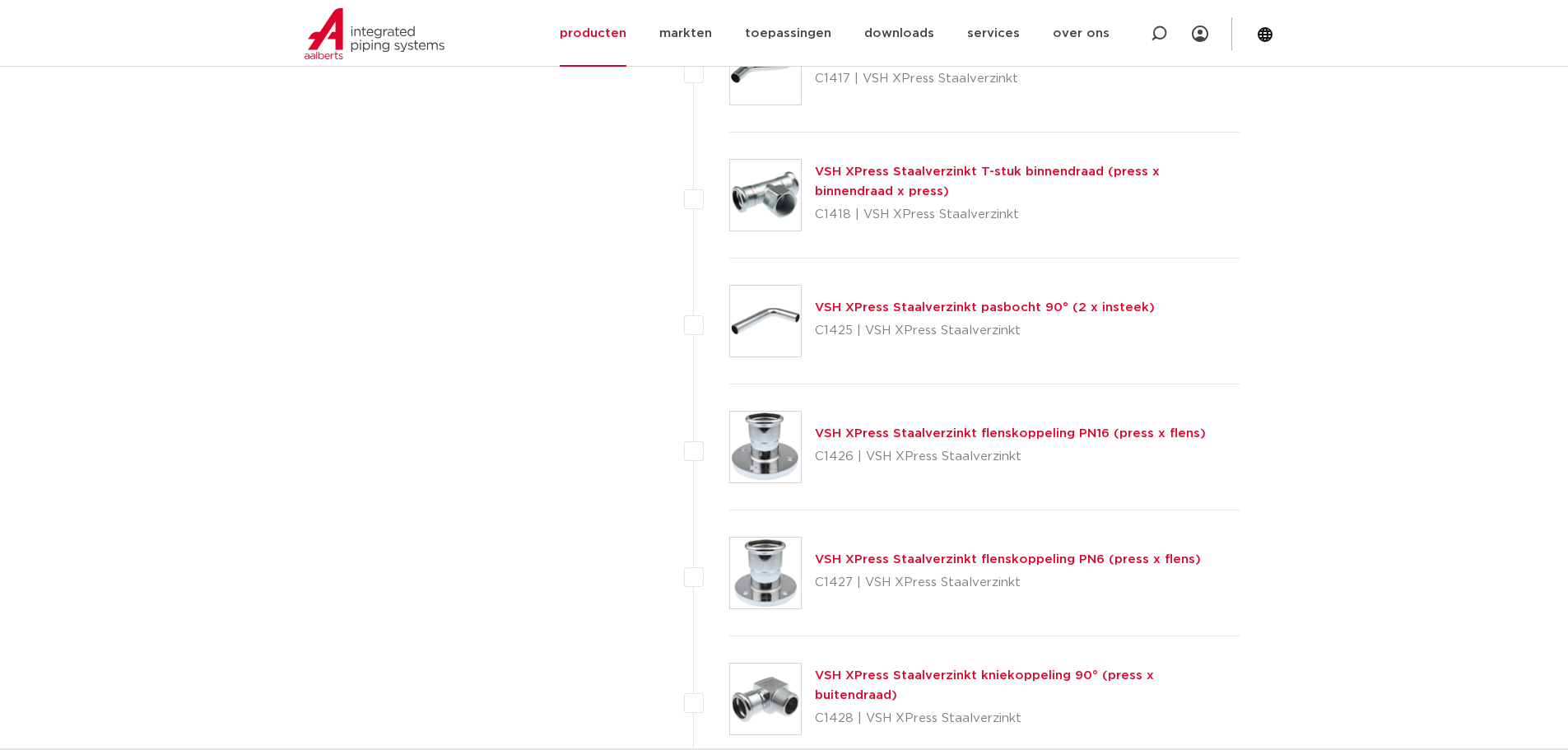
click at [1002, 431] on link "VSH XPress Staalverzinkt flenskoppeling PN16 (press x flens)" at bounding box center [1010, 433] width 391 height 12
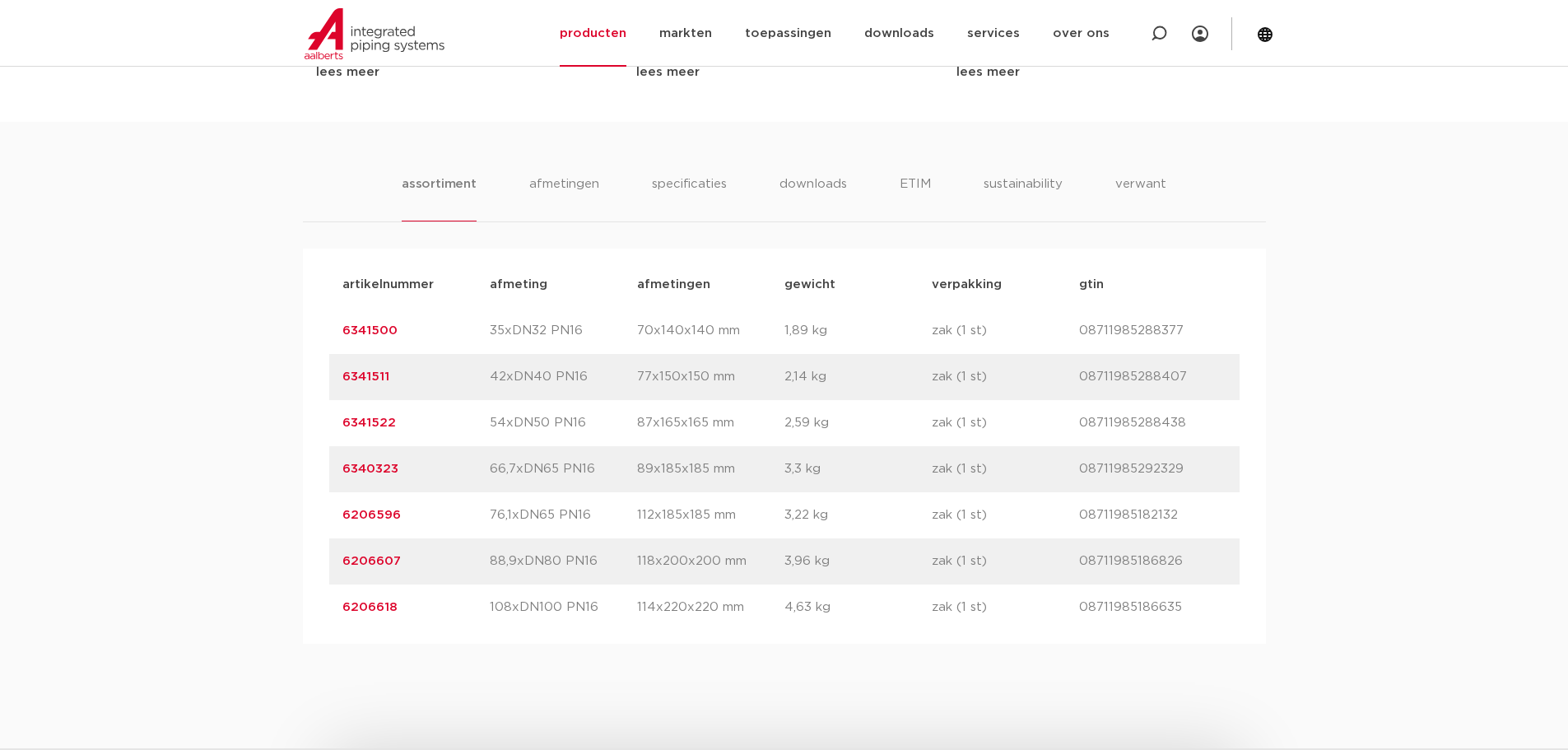
scroll to position [961, 0]
drag, startPoint x: 399, startPoint y: 412, endPoint x: 311, endPoint y: 410, distance: 88.0
click at [311, 410] on div "artikelnummer afmeting [GEOGRAPHIC_DATA] gewicht verpakking gtin artikelnummer …" at bounding box center [784, 443] width 964 height 395
copy link "6341522"
click at [379, 377] on link "6341511" at bounding box center [366, 374] width 47 height 12
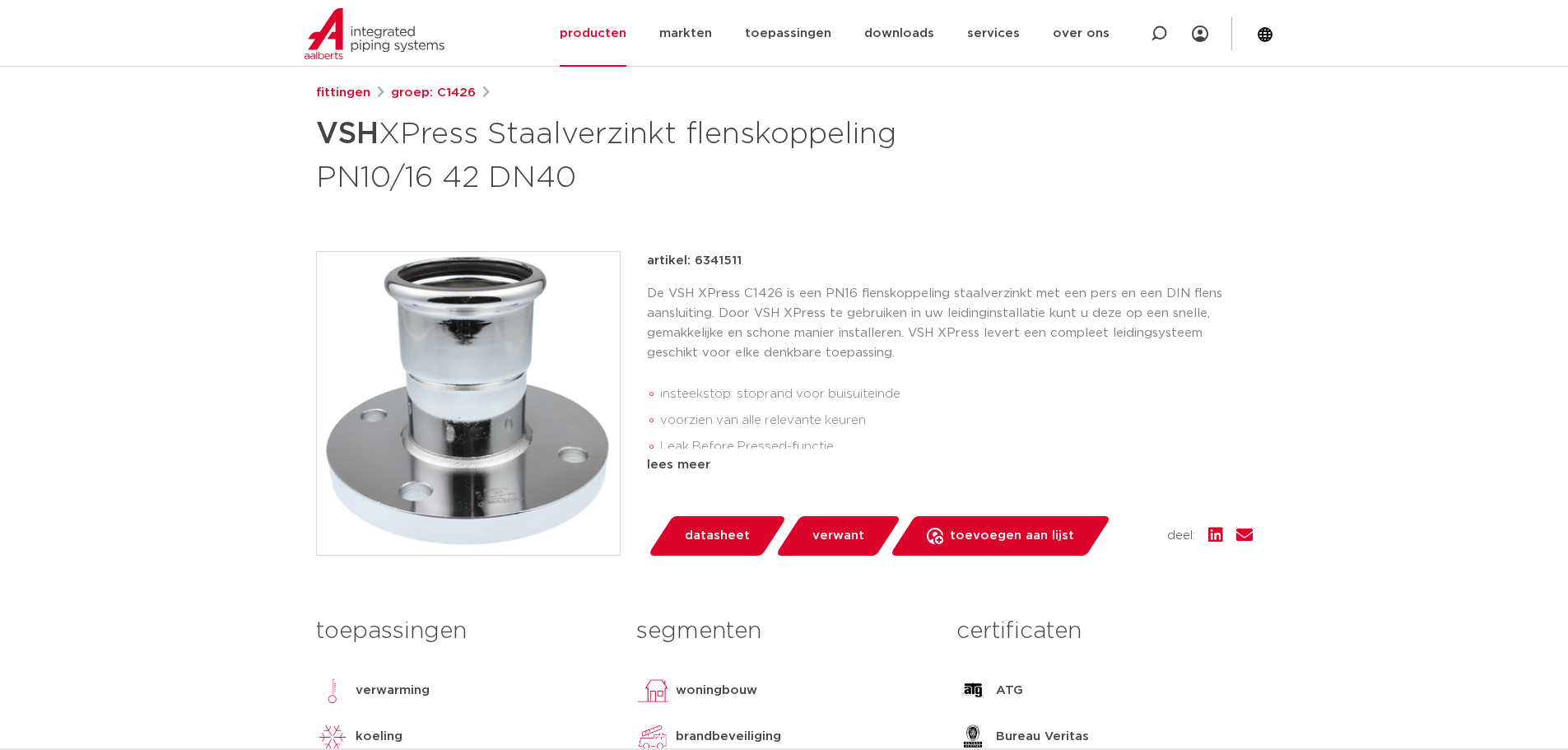
scroll to position [192, 0]
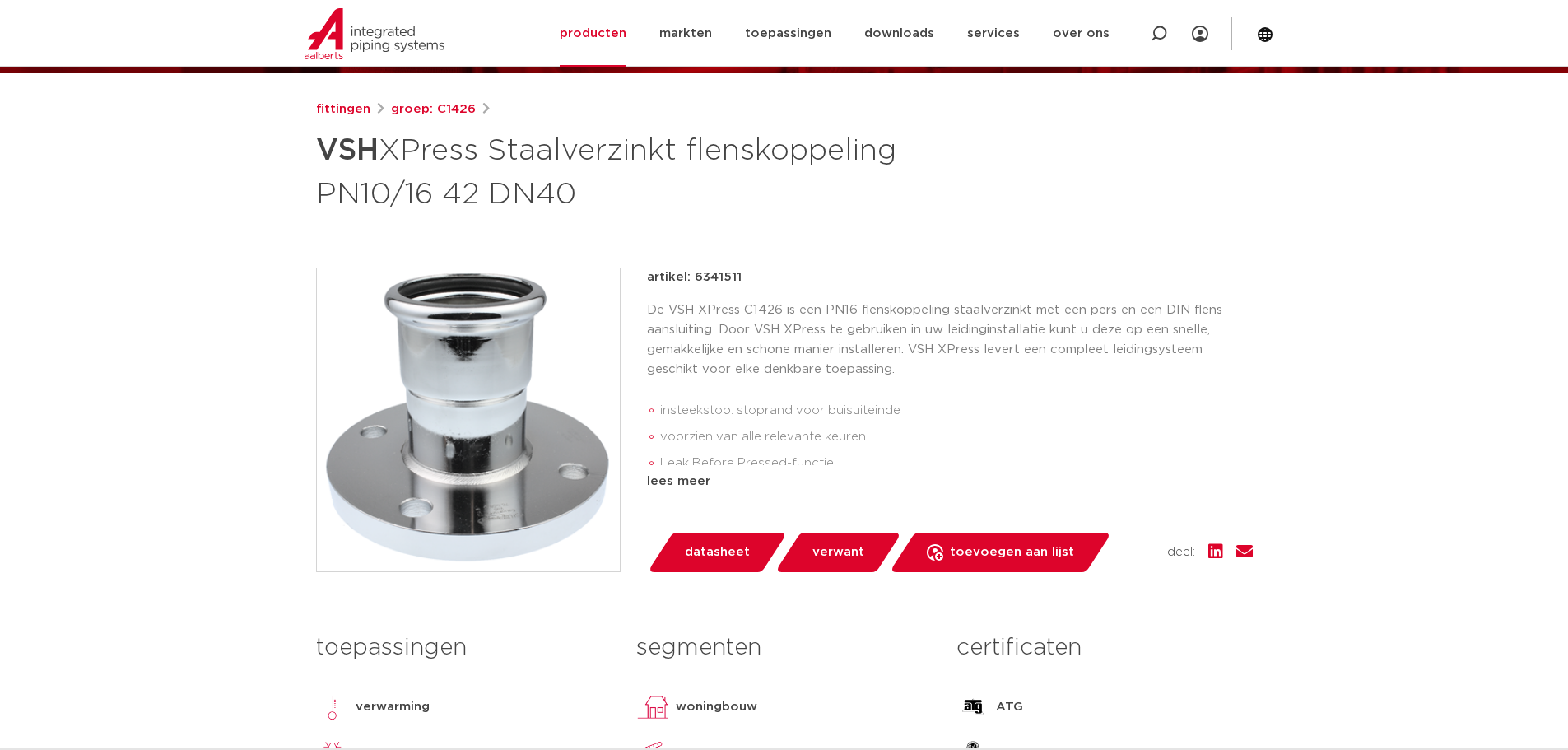
drag, startPoint x: 752, startPoint y: 274, endPoint x: 691, endPoint y: 270, distance: 61.1
click at [691, 270] on div "artikel: 6341511" at bounding box center [949, 277] width 606 height 20
copy p "6341511"
